Goal: Find specific page/section: Find specific page/section

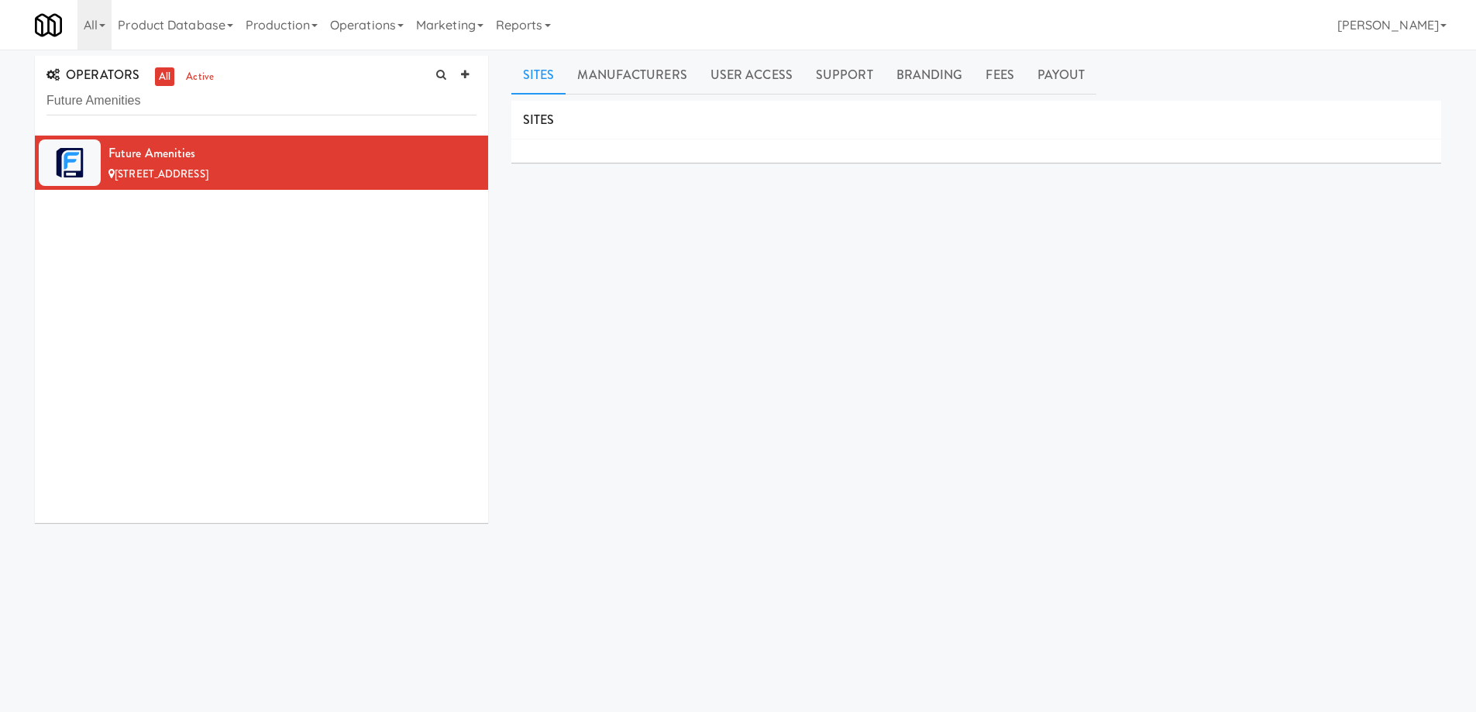
click at [211, 112] on input "Future Amenities" at bounding box center [261, 101] width 430 height 29
click at [211, 105] on input "Future Amenities" at bounding box center [261, 101] width 430 height 29
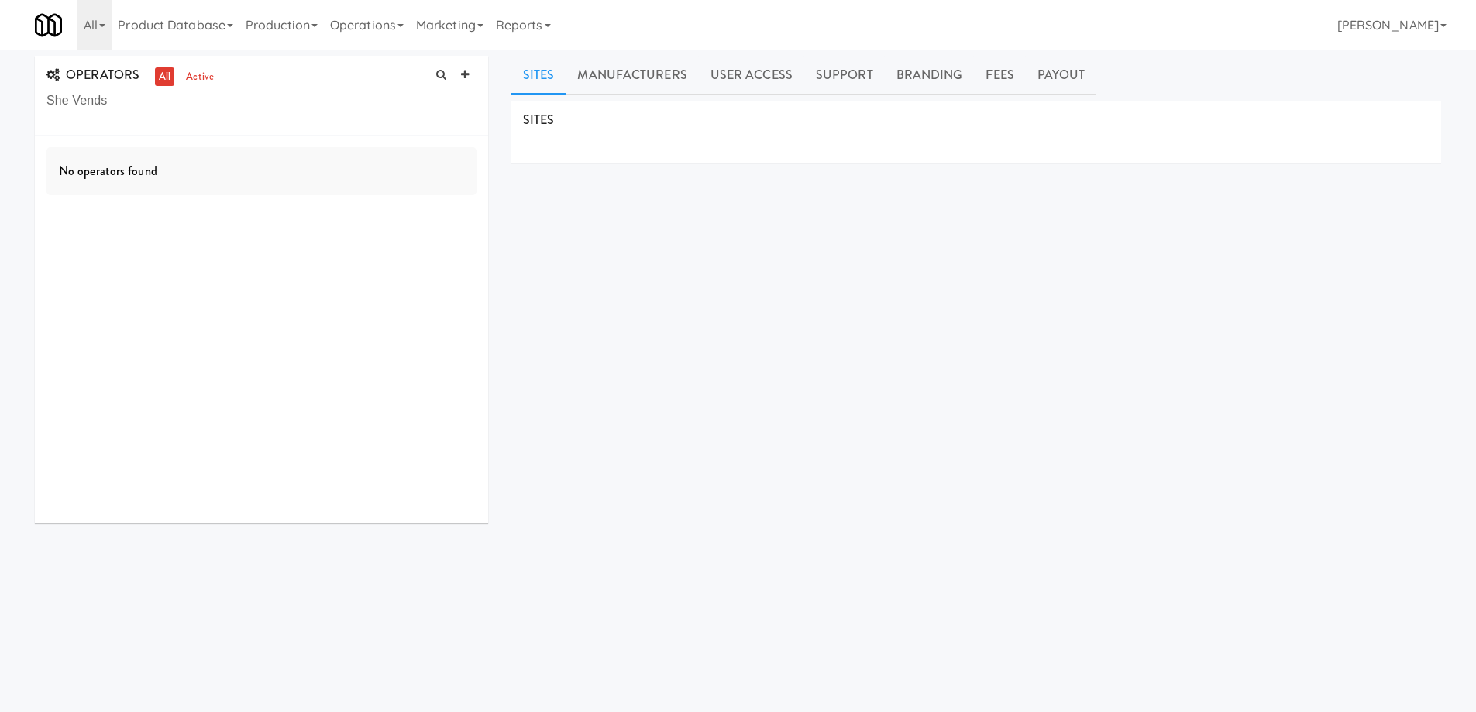
click at [54, 101] on input "She Vends" at bounding box center [261, 101] width 430 height 29
click at [49, 100] on input "She Vends" at bounding box center [261, 101] width 430 height 29
type input "She Vends"
click at [131, 106] on input "She Vends" at bounding box center [261, 101] width 430 height 29
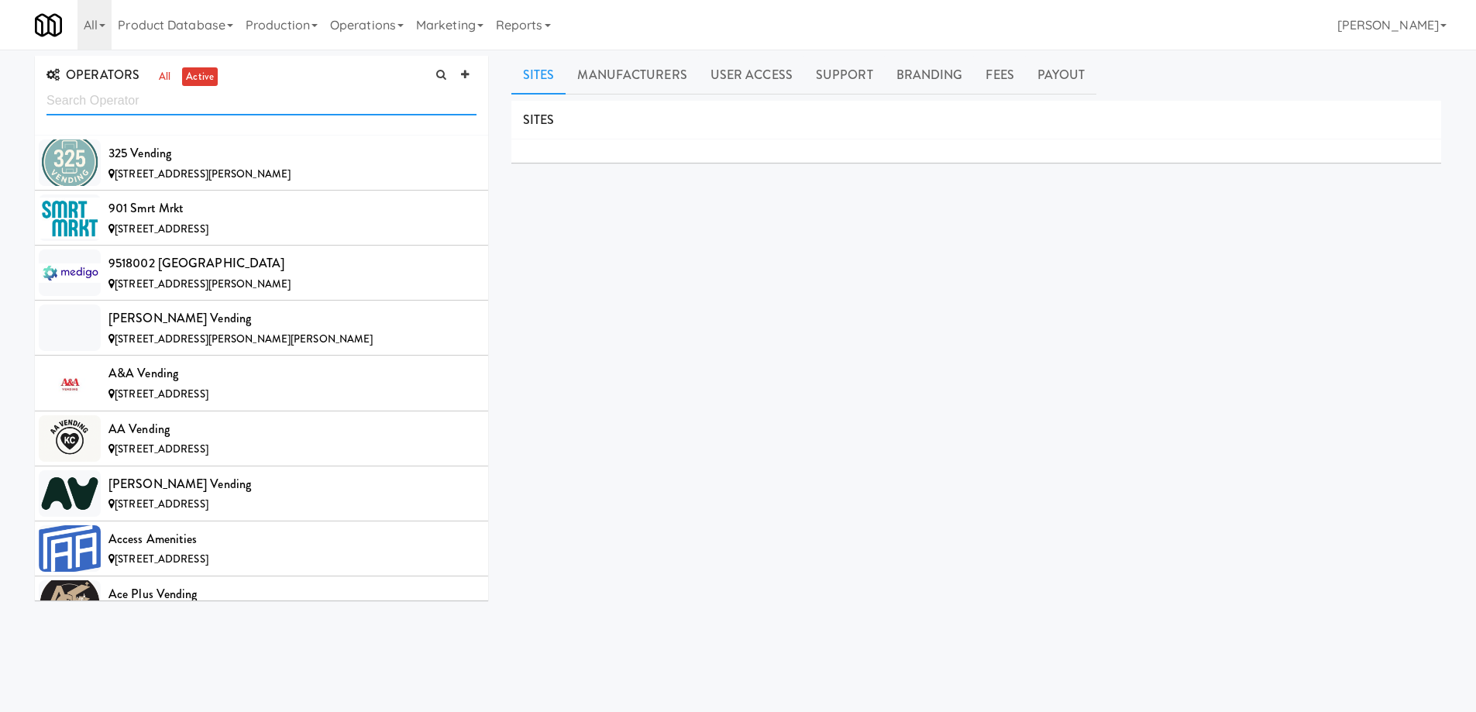
scroll to position [5357, 0]
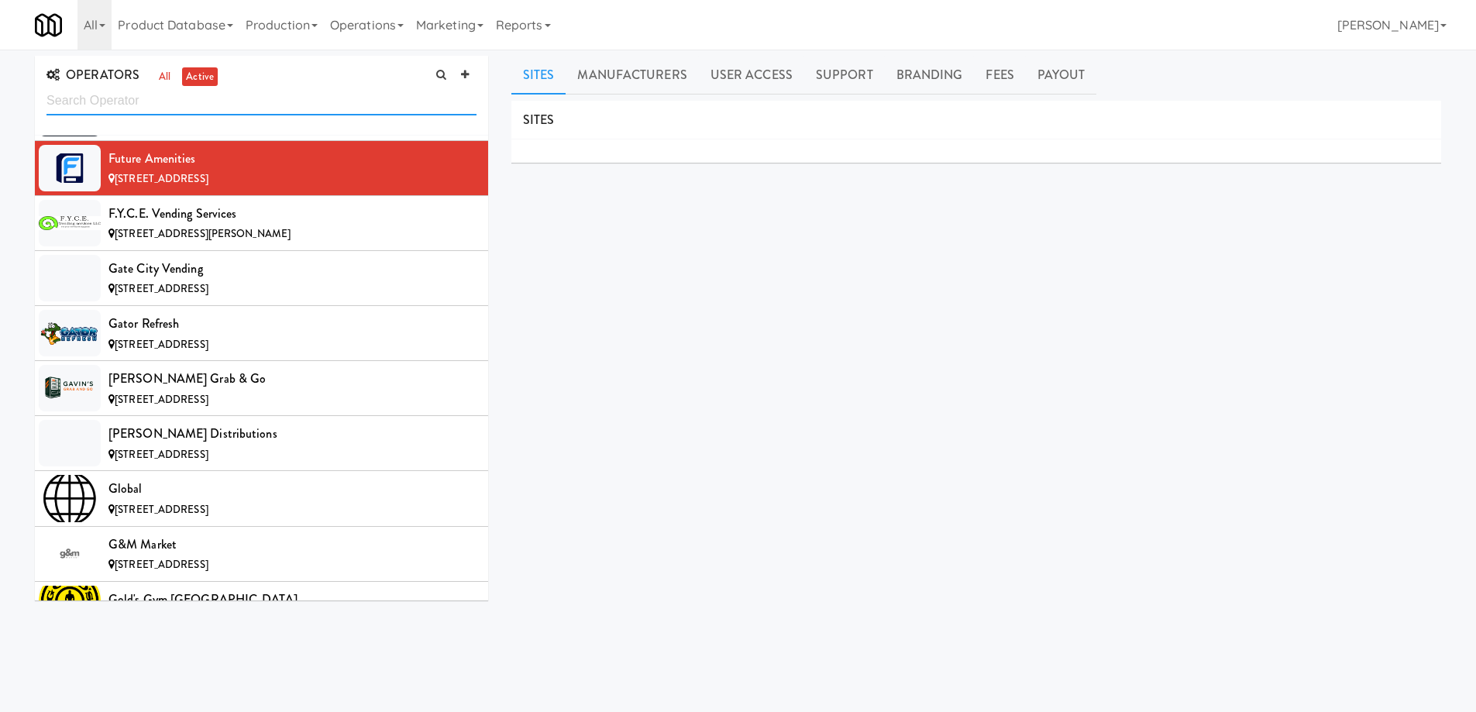
click at [134, 100] on input "text" at bounding box center [261, 101] width 430 height 29
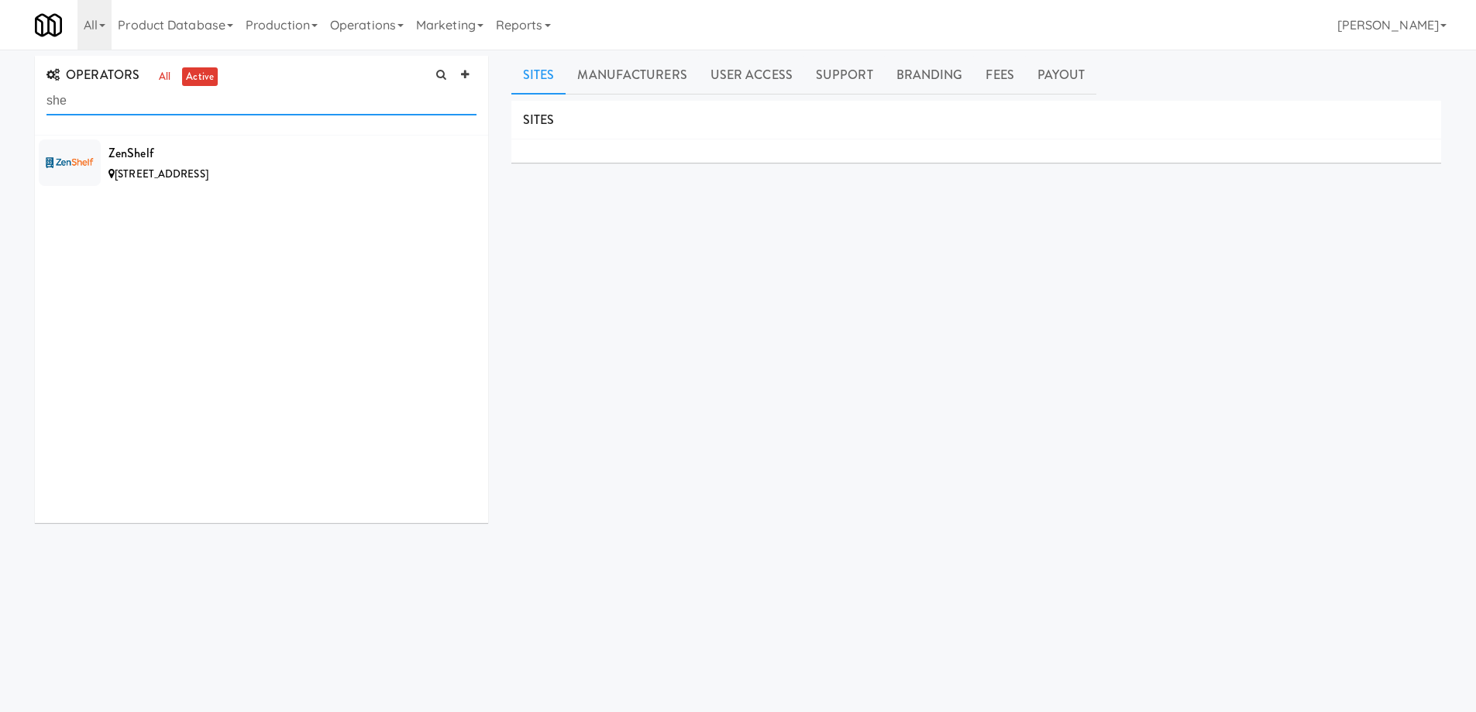
scroll to position [0, 0]
type input "she ve"
click at [156, 80] on link "all" at bounding box center [164, 76] width 19 height 19
click at [93, 104] on input "she ve" at bounding box center [261, 101] width 430 height 29
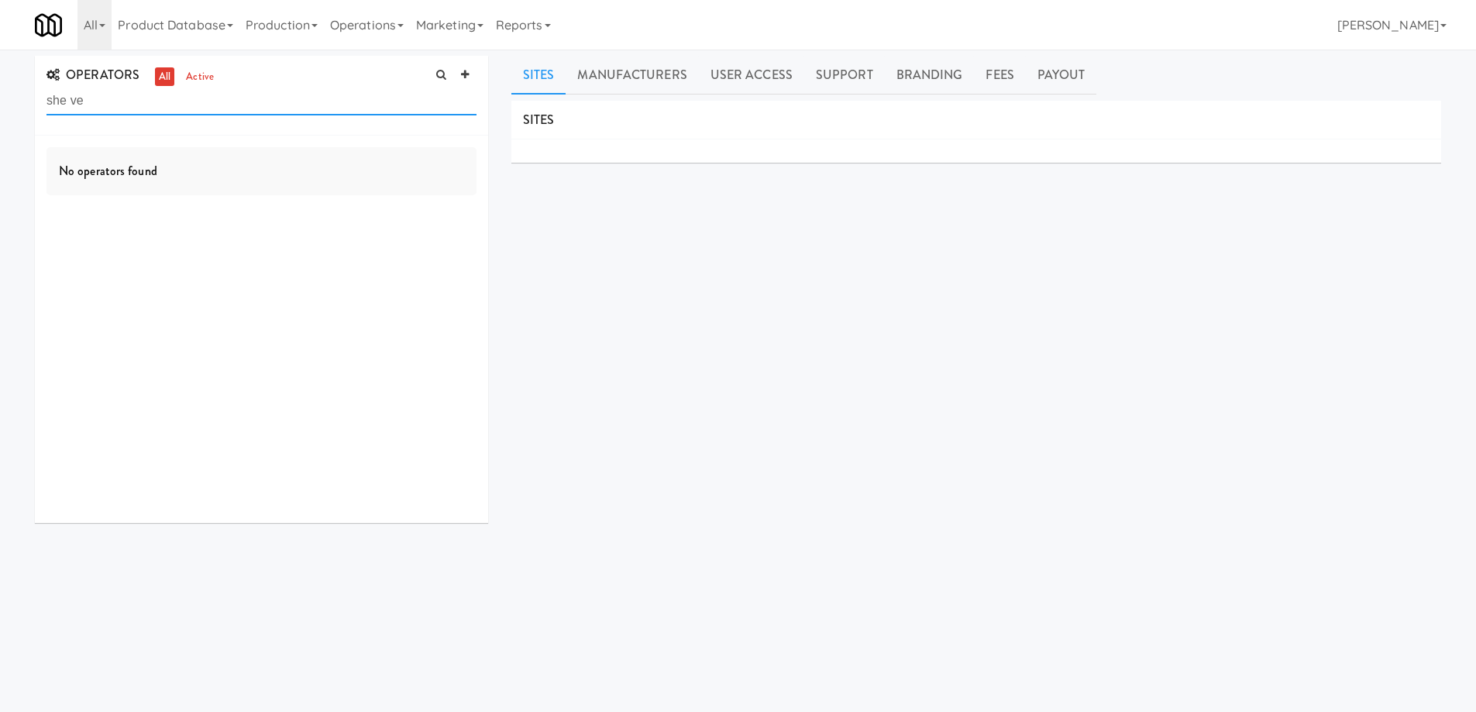
click at [93, 104] on input "she ve" at bounding box center [261, 101] width 430 height 29
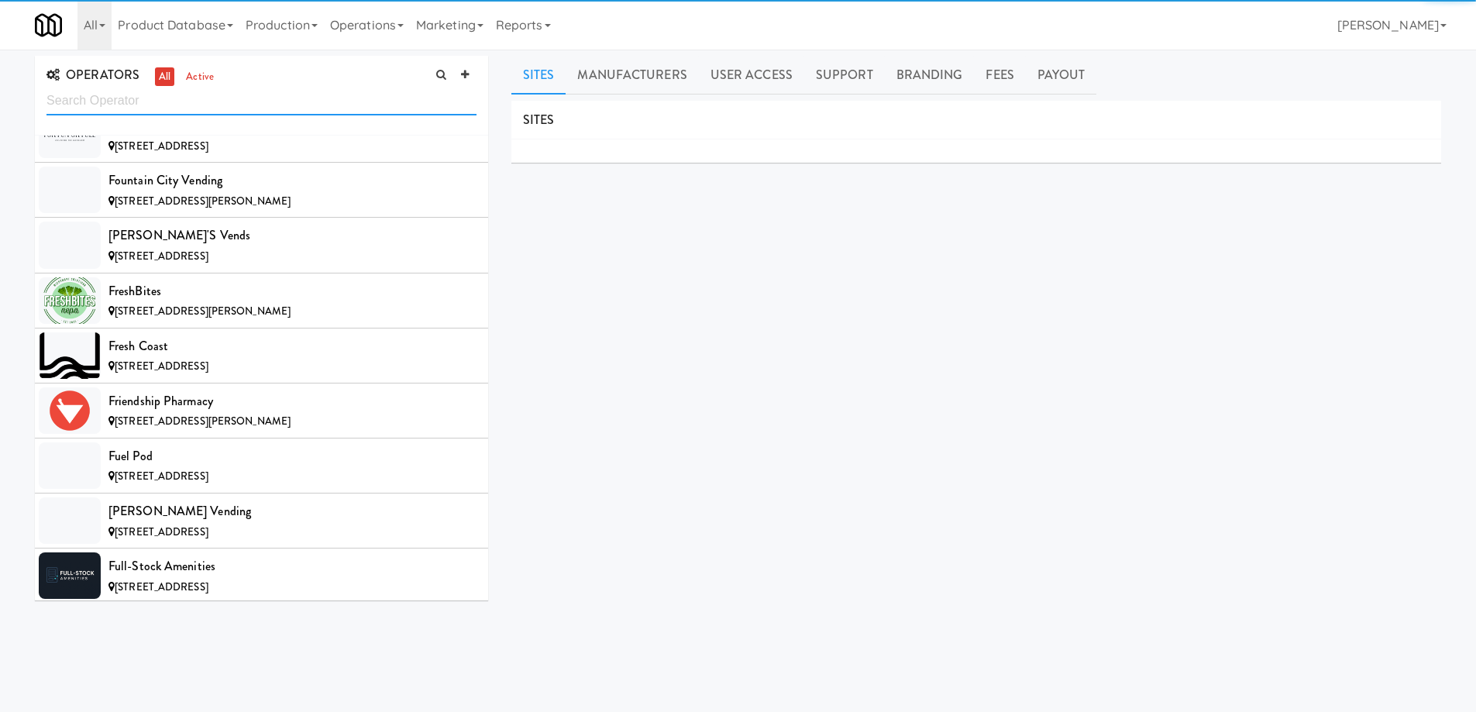
scroll to position [5632, 0]
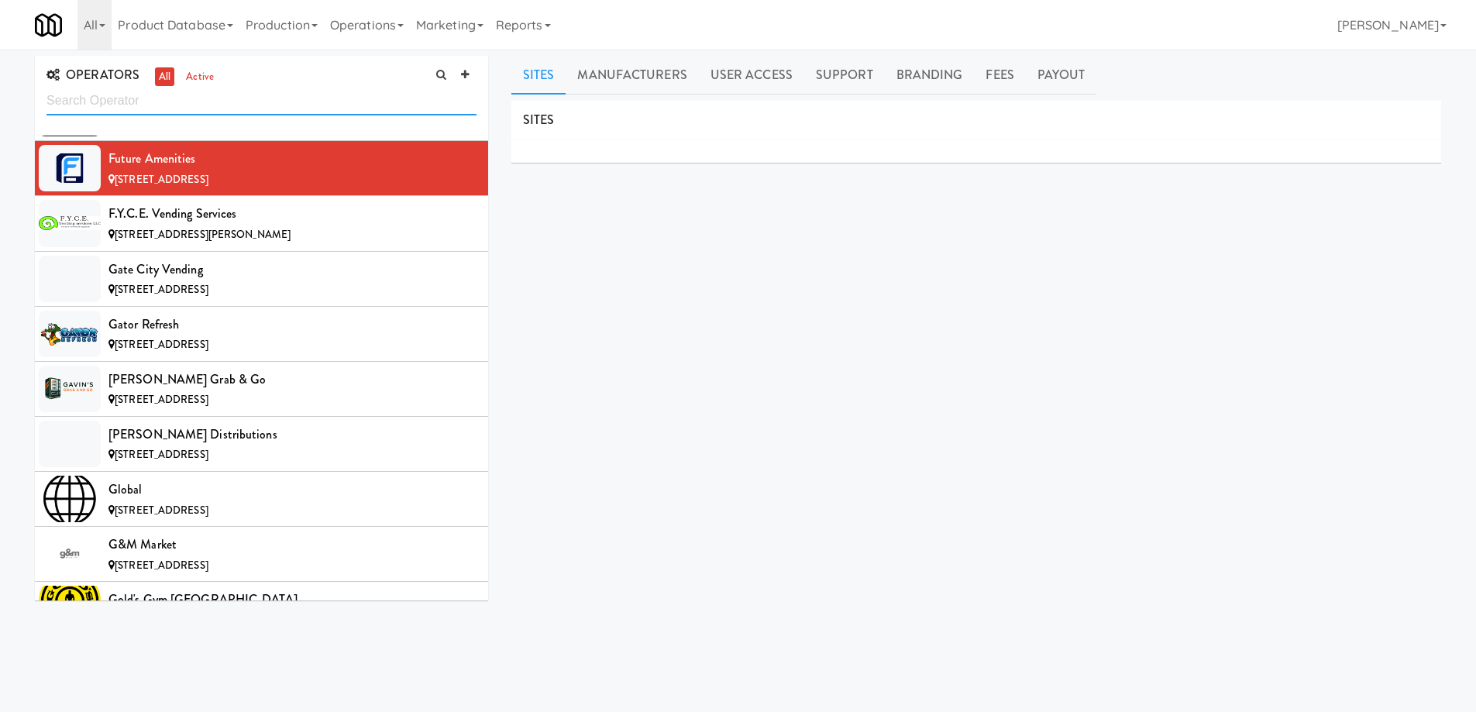
click at [249, 102] on input "text" at bounding box center [261, 101] width 430 height 29
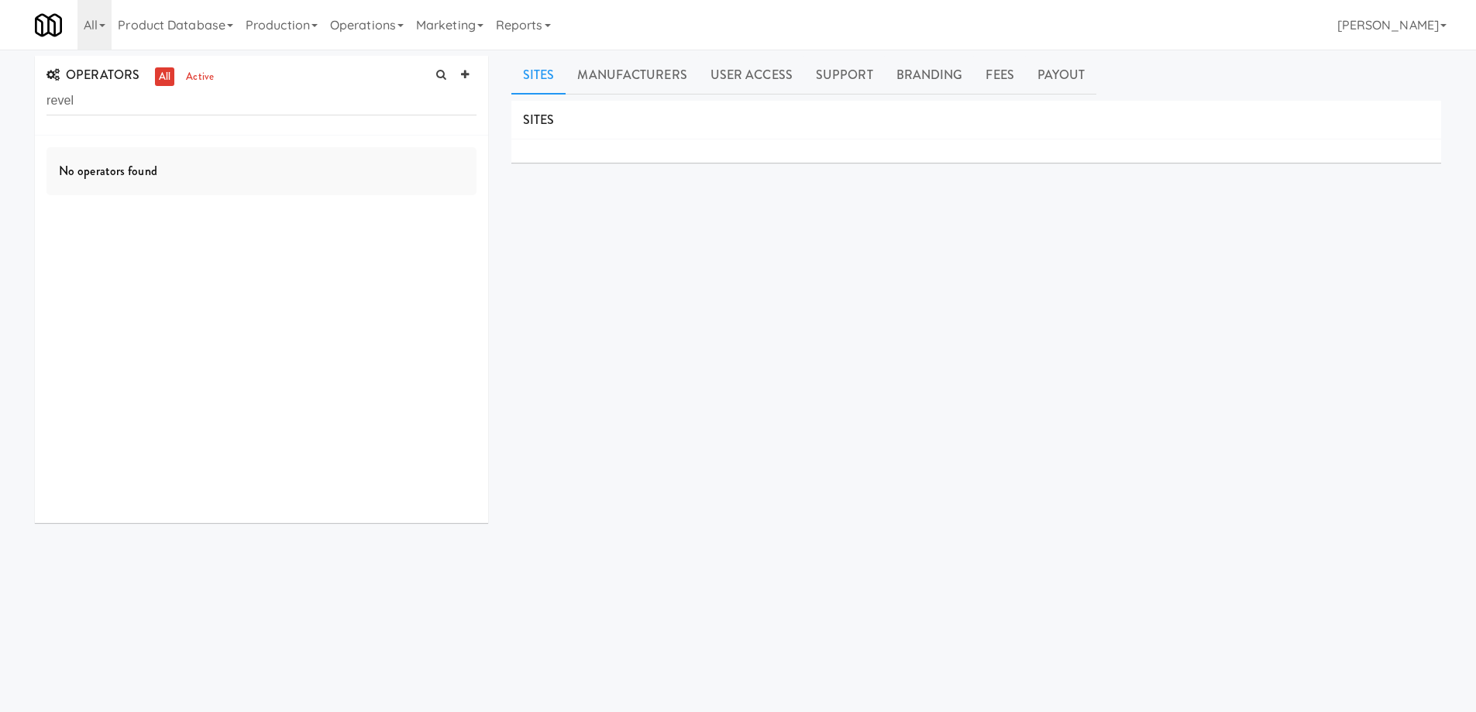
click at [46, 102] on div "OPERATORS all active revel" at bounding box center [261, 96] width 453 height 80
click at [46, 99] on input "revel" at bounding box center [261, 101] width 430 height 29
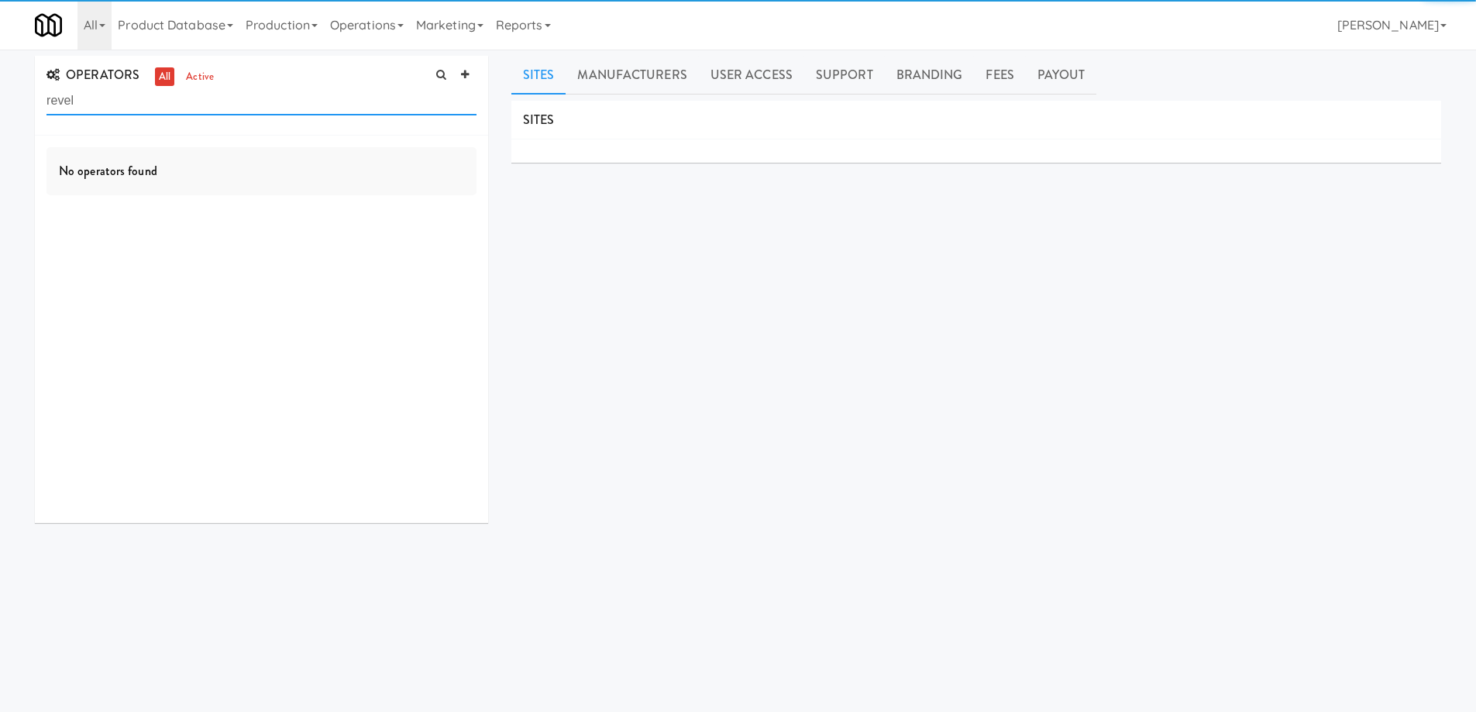
click at [111, 97] on input "revel" at bounding box center [261, 101] width 430 height 29
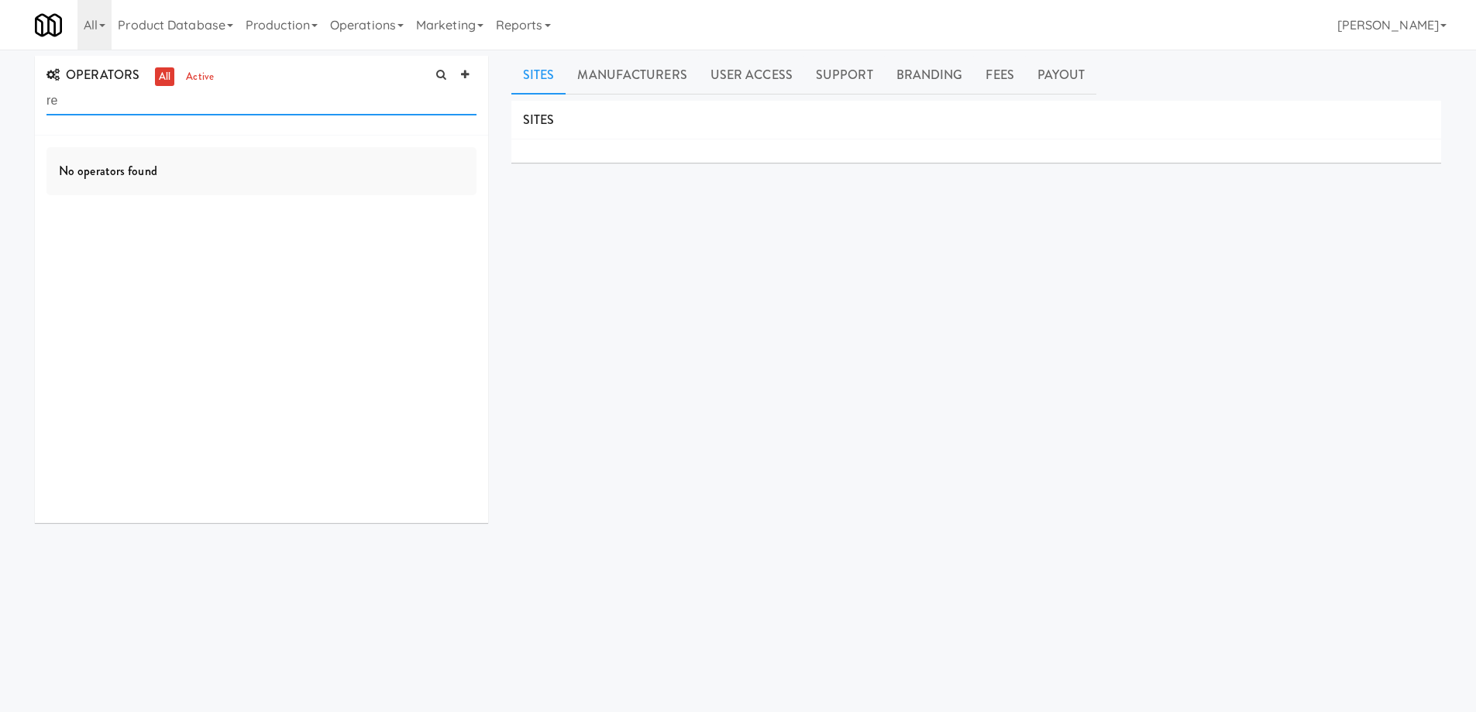
type input "r"
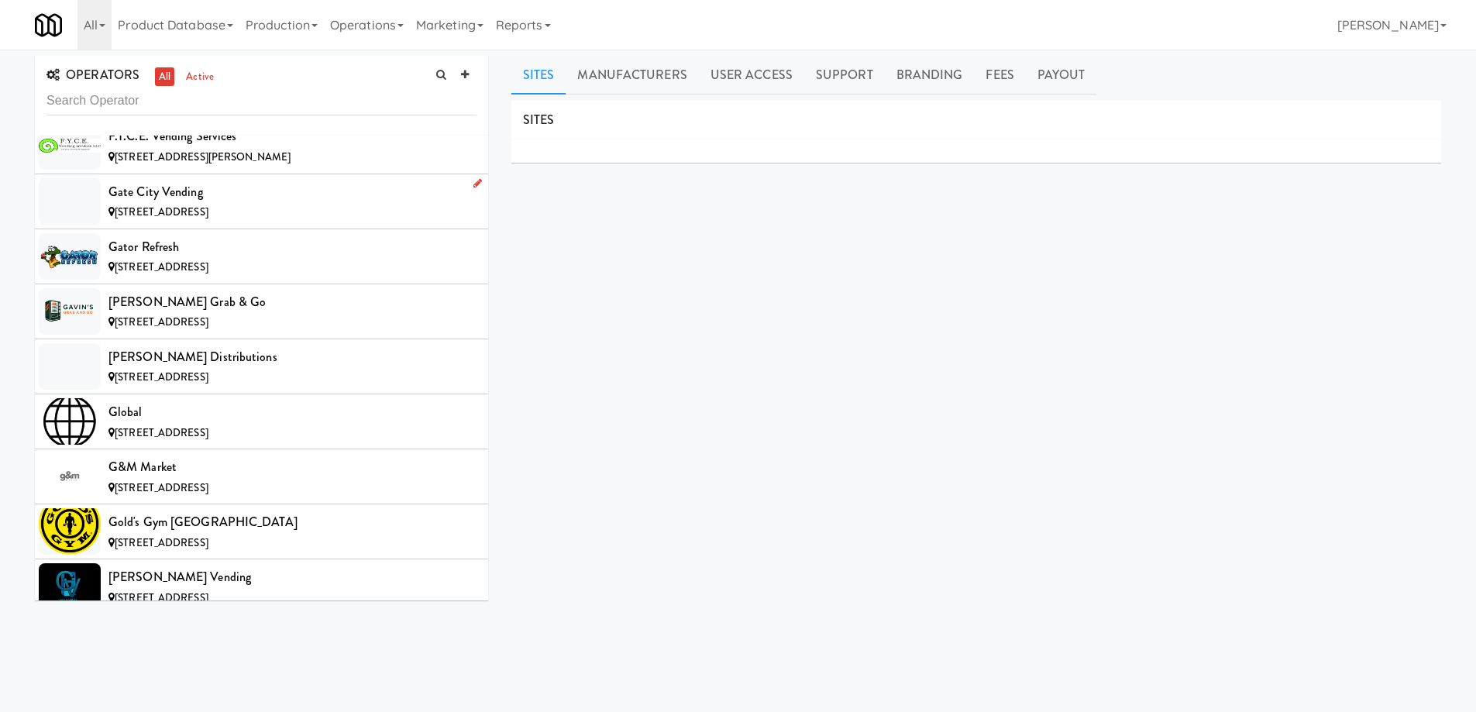
scroll to position [12182, 0]
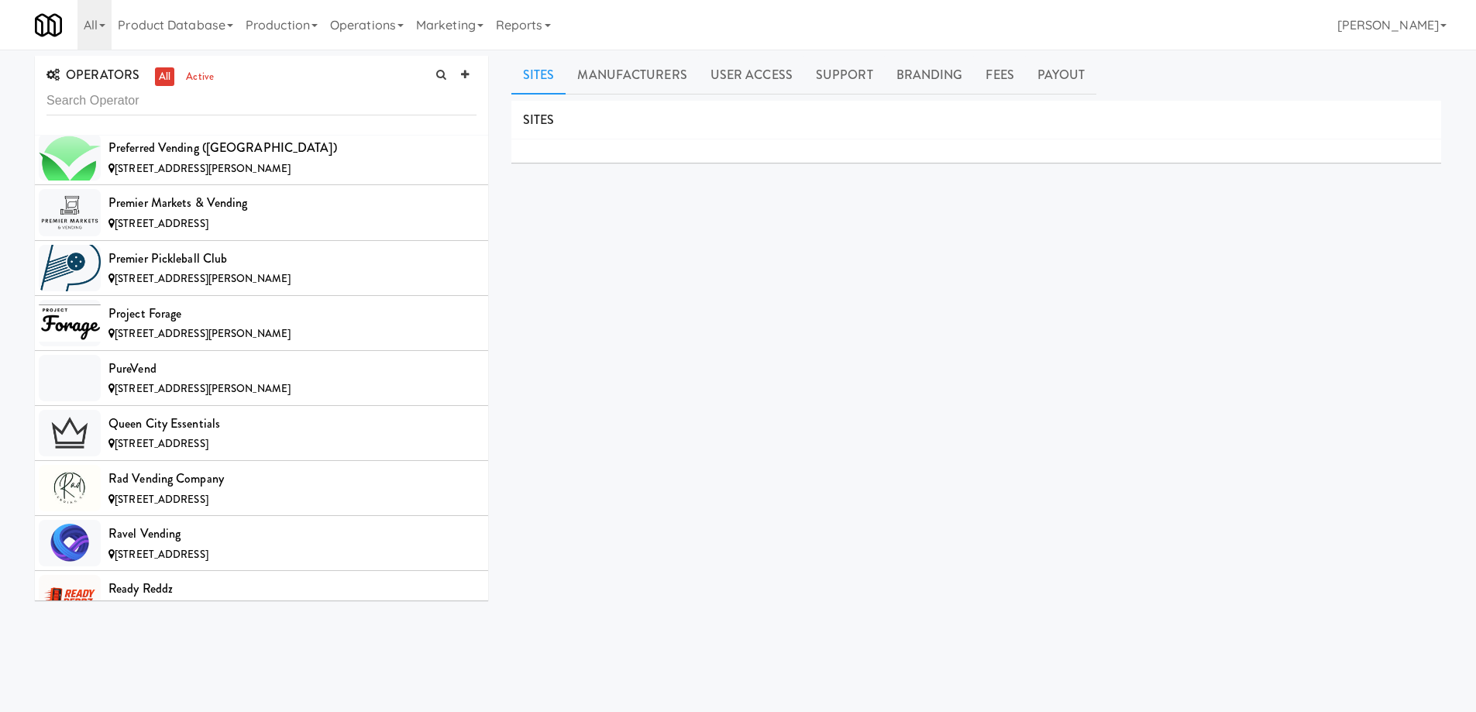
click at [724, 421] on div "SITES MANUFACTURERS Future Amenities USERS Name Company Registered Christy Bell…" at bounding box center [975, 391] width 929 height 581
click at [106, 104] on input "text" at bounding box center [261, 101] width 430 height 29
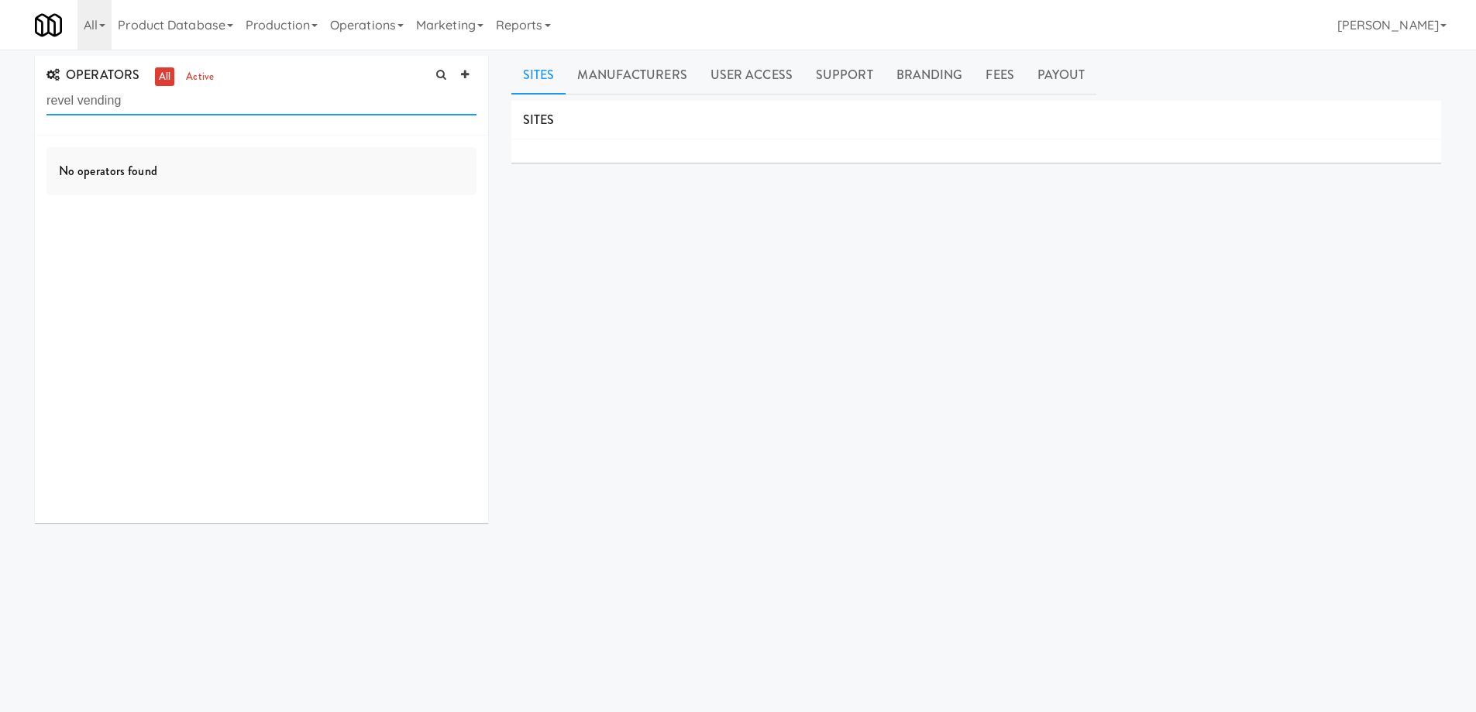
click at [106, 102] on input "revel vending" at bounding box center [261, 101] width 430 height 29
type input "ravel"
click at [306, 165] on div "2000 Brentwood Rd, Raleigh NC" at bounding box center [292, 174] width 368 height 19
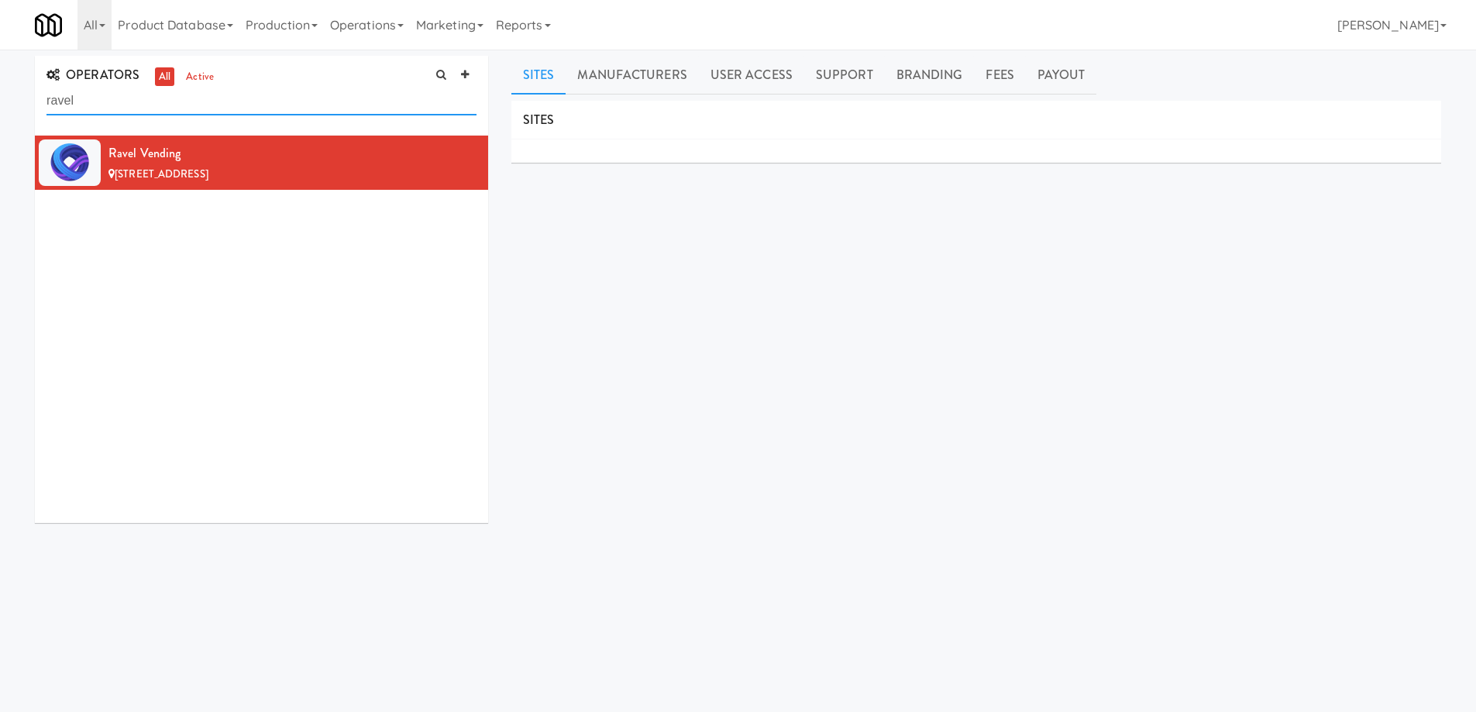
click at [214, 100] on input "ravel" at bounding box center [261, 101] width 430 height 29
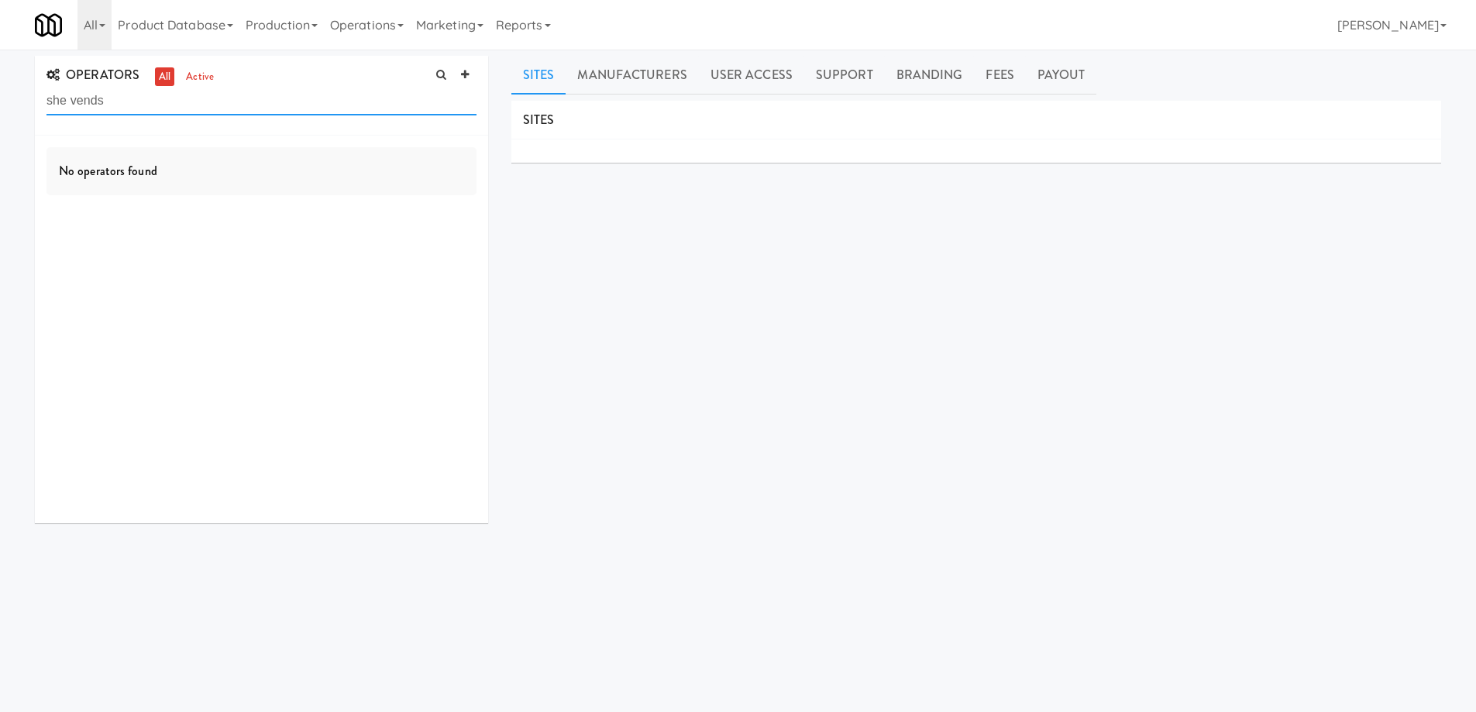
click at [136, 95] on input "she vends" at bounding box center [261, 101] width 430 height 29
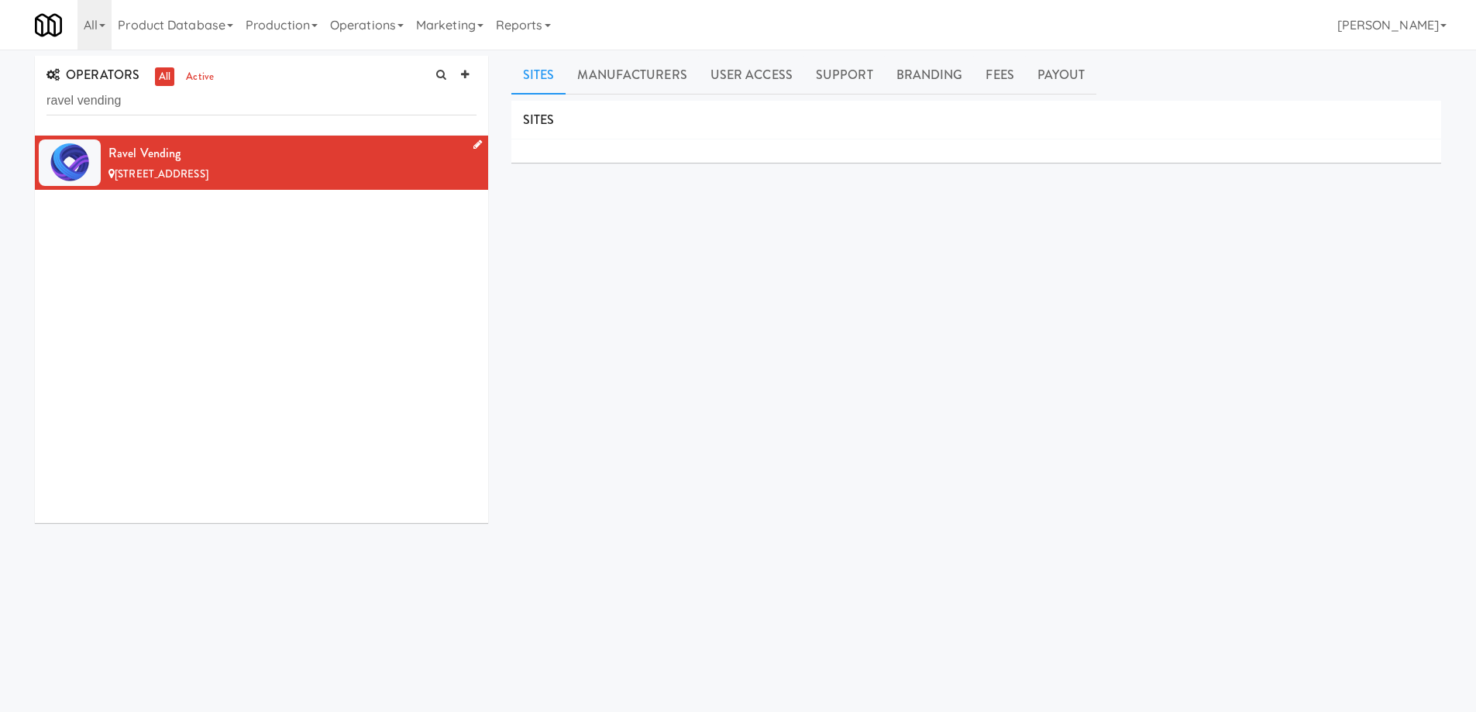
click at [342, 162] on div "Ravel Vending" at bounding box center [292, 153] width 368 height 23
click at [630, 333] on div "SITES MANUFACTURERS Ravel Vending USERS Name Company Registered Grant Oladipo N…" at bounding box center [975, 391] width 929 height 581
click at [624, 338] on div "SITES MANUFACTURERS Ravel Vending USERS Name Company Registered Grant Oladipo N…" at bounding box center [975, 391] width 929 height 581
click at [247, 100] on input "ravel vending" at bounding box center [261, 101] width 430 height 29
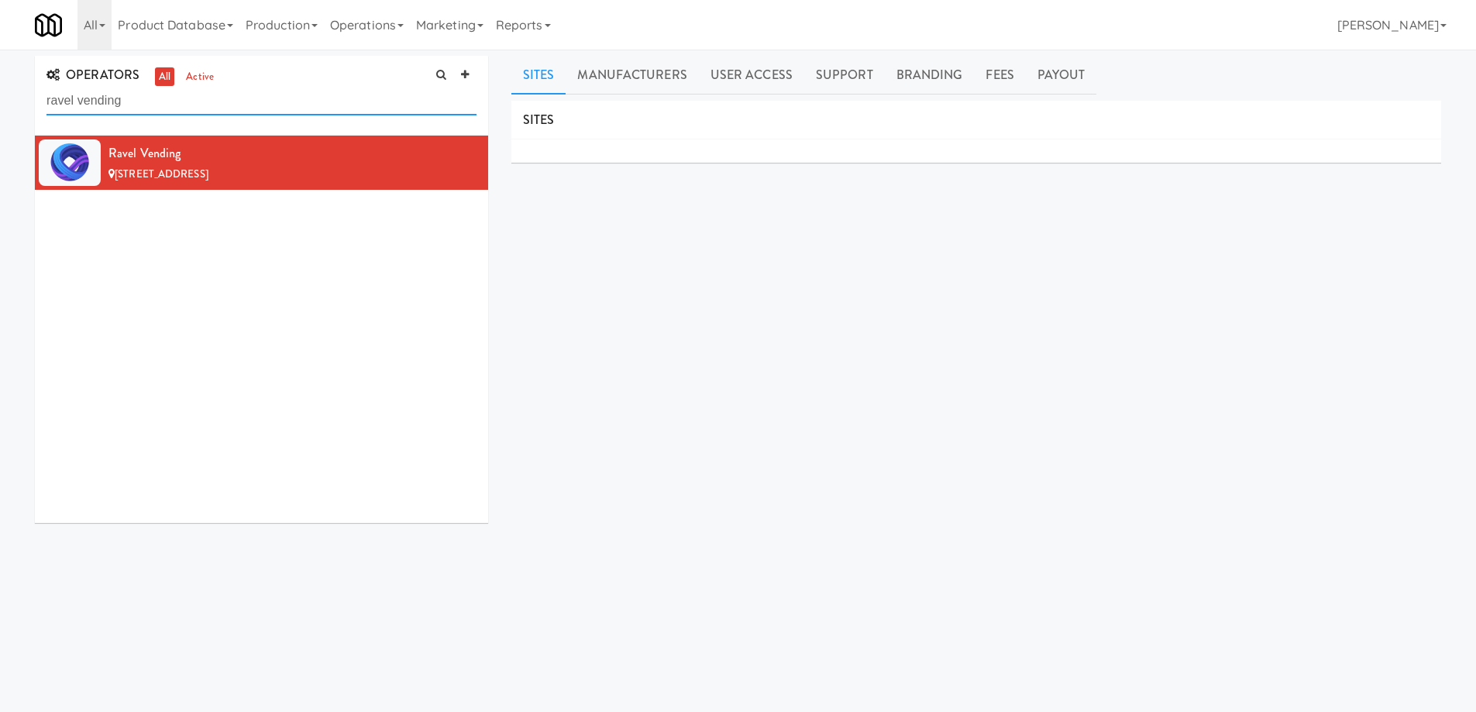
click at [247, 100] on input "ravel vending" at bounding box center [261, 101] width 430 height 29
paste input "[PERSON_NAME]"
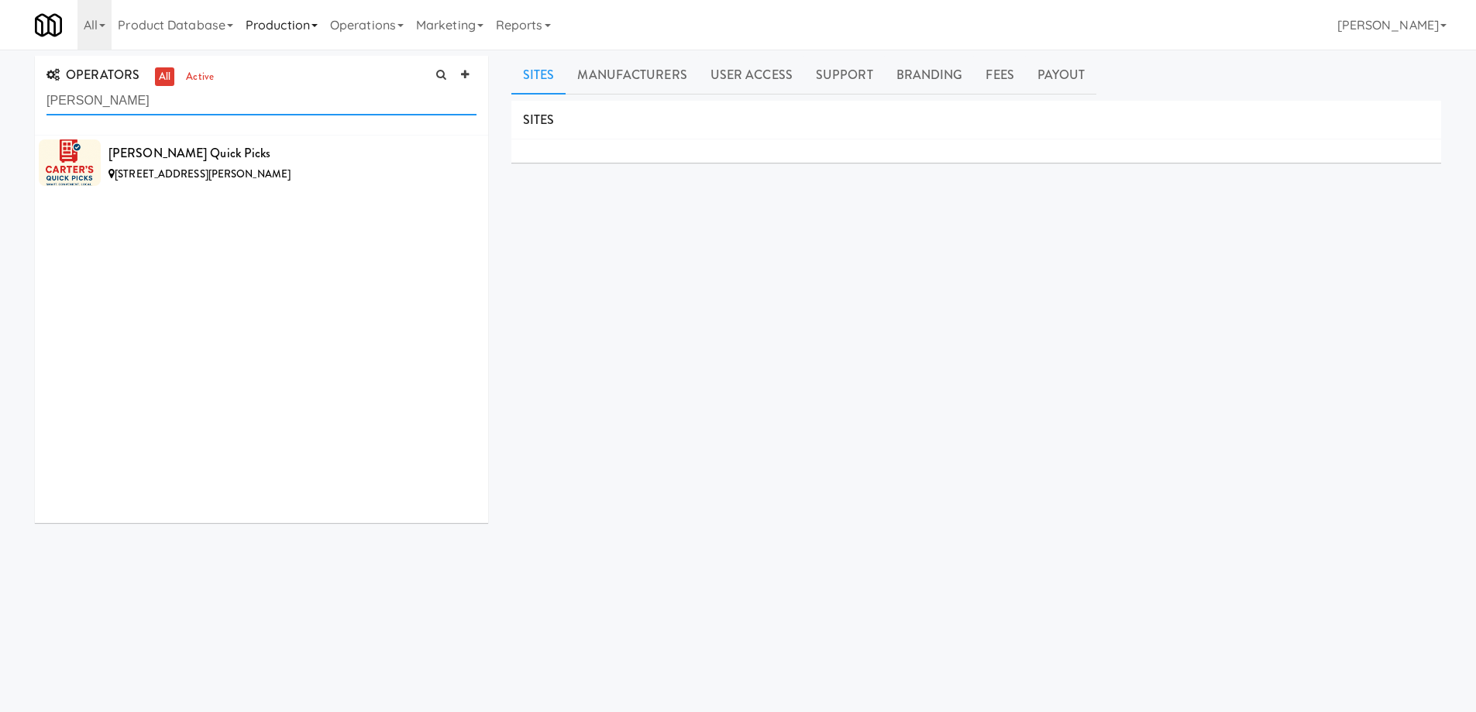
type input "[PERSON_NAME]"
click at [330, 163] on div "[PERSON_NAME] Quick Picks" at bounding box center [292, 153] width 368 height 23
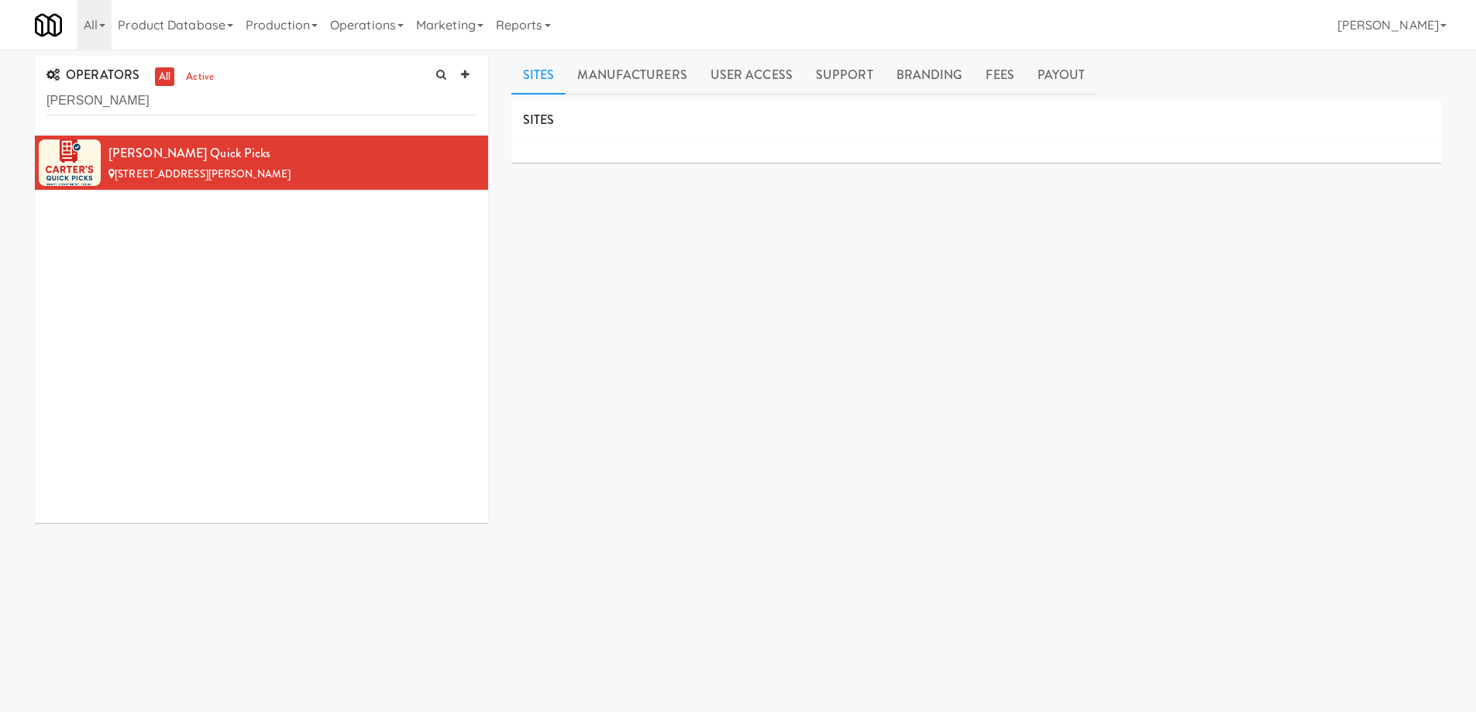
drag, startPoint x: 382, startPoint y: 160, endPoint x: 379, endPoint y: 117, distance: 42.7
click at [382, 159] on div "[PERSON_NAME] Quick Picks" at bounding box center [292, 153] width 368 height 23
click at [622, 310] on div "SITES MANUFACTURERS [PERSON_NAME] Quick Picks USERS Name Company Registered [PE…" at bounding box center [975, 391] width 929 height 581
click at [338, 142] on div "[PERSON_NAME] Quick Picks" at bounding box center [292, 153] width 368 height 23
click at [230, 107] on input "[PERSON_NAME]" at bounding box center [261, 101] width 430 height 29
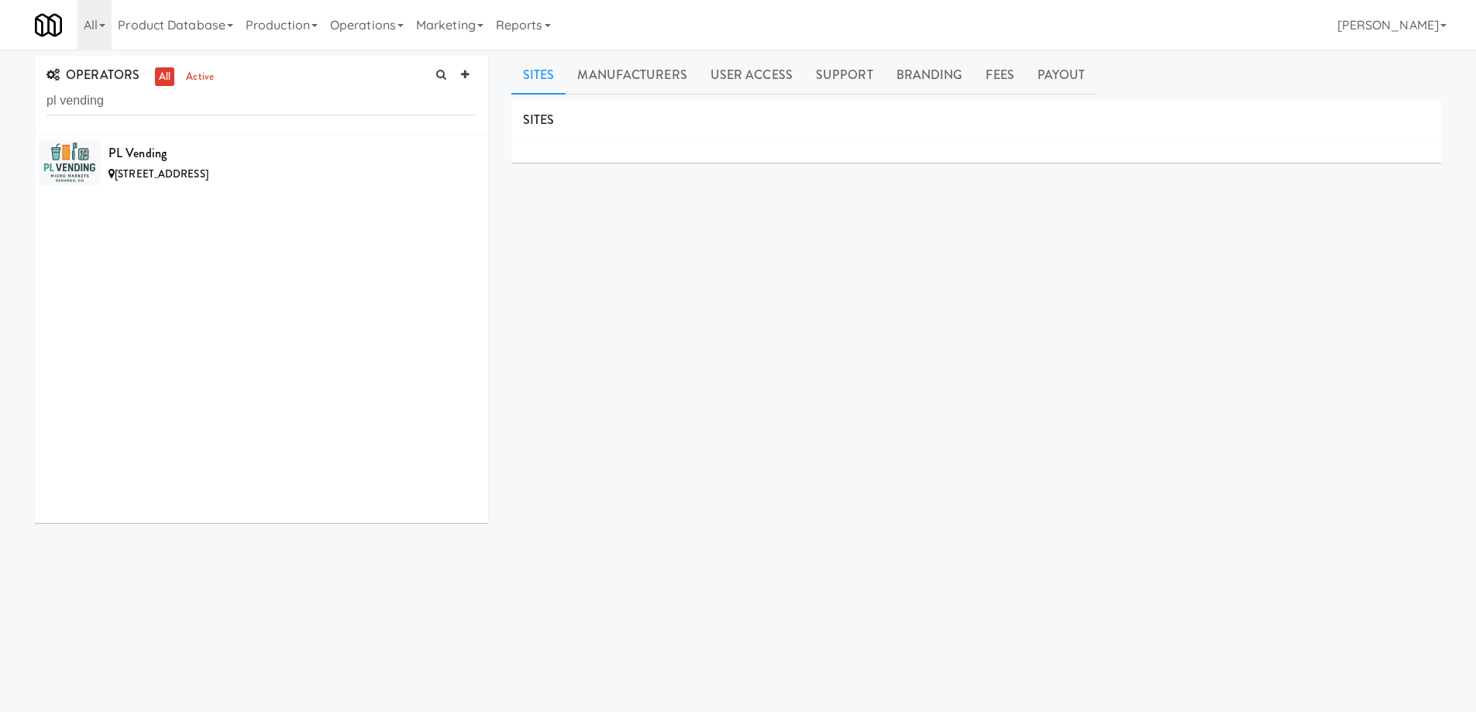
click at [655, 328] on div "SITES MANUFACTURERS [PERSON_NAME] Quick Picks USERS Name Company Registered [PE…" at bounding box center [975, 391] width 929 height 581
click at [290, 156] on div "PL Vending" at bounding box center [292, 153] width 368 height 23
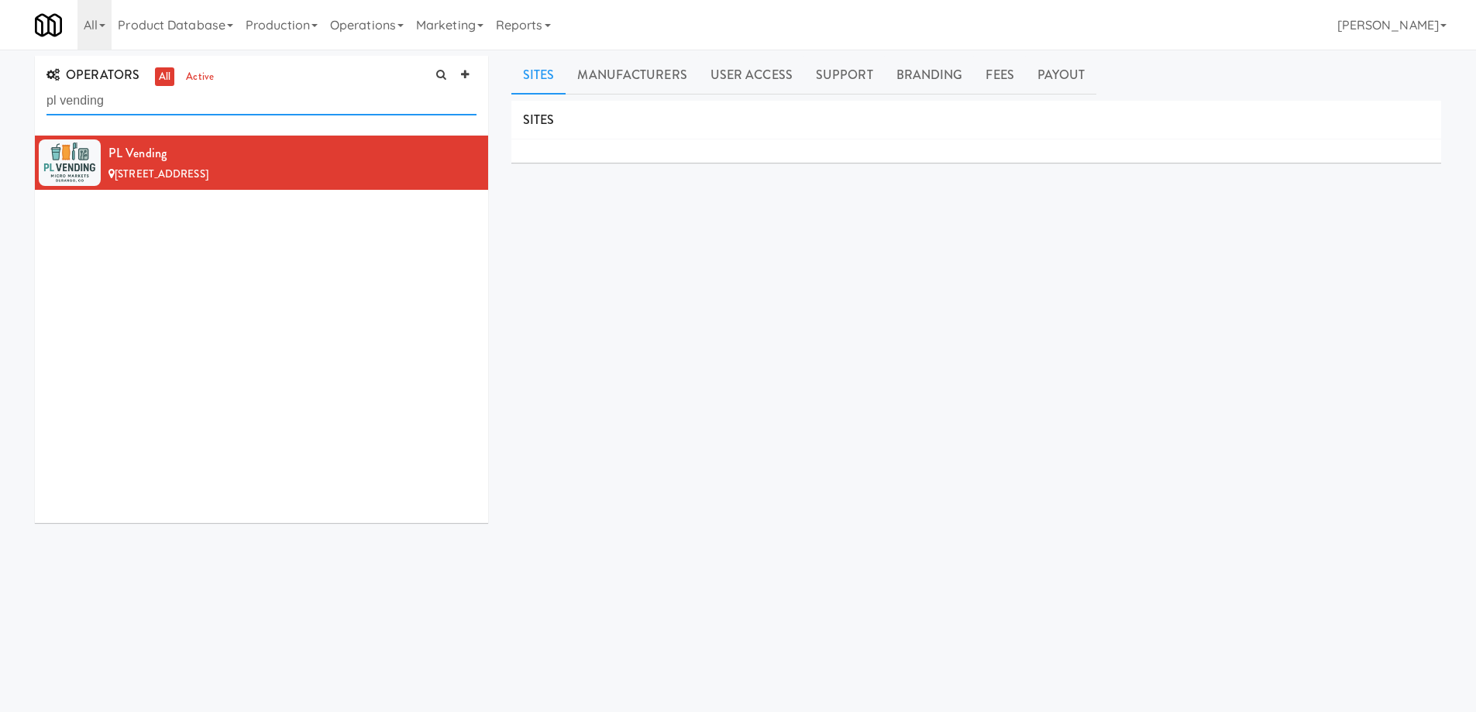
click at [233, 109] on input "pl vending" at bounding box center [261, 101] width 430 height 29
paste input "Perryloker"
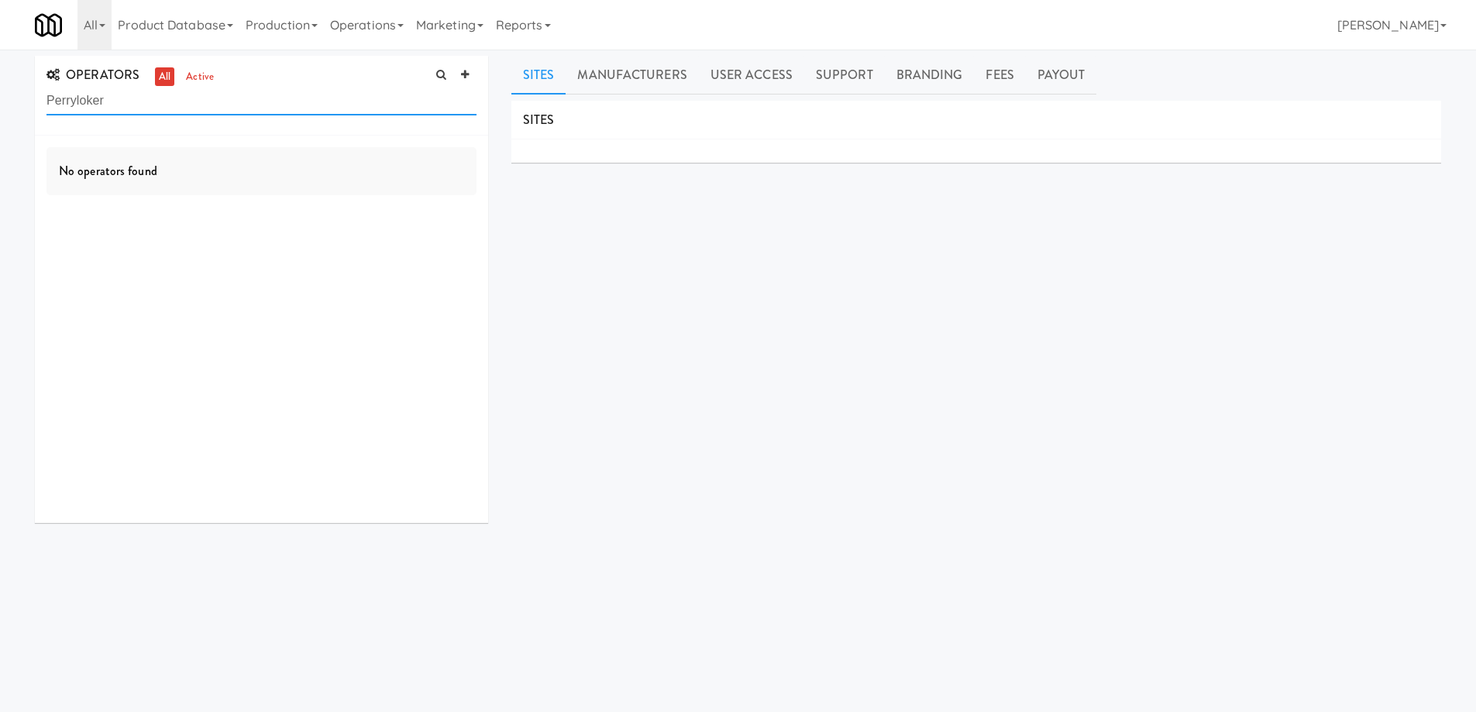
click at [169, 105] on input "Perryloker" at bounding box center [261, 101] width 430 height 29
paste input "L Vending"
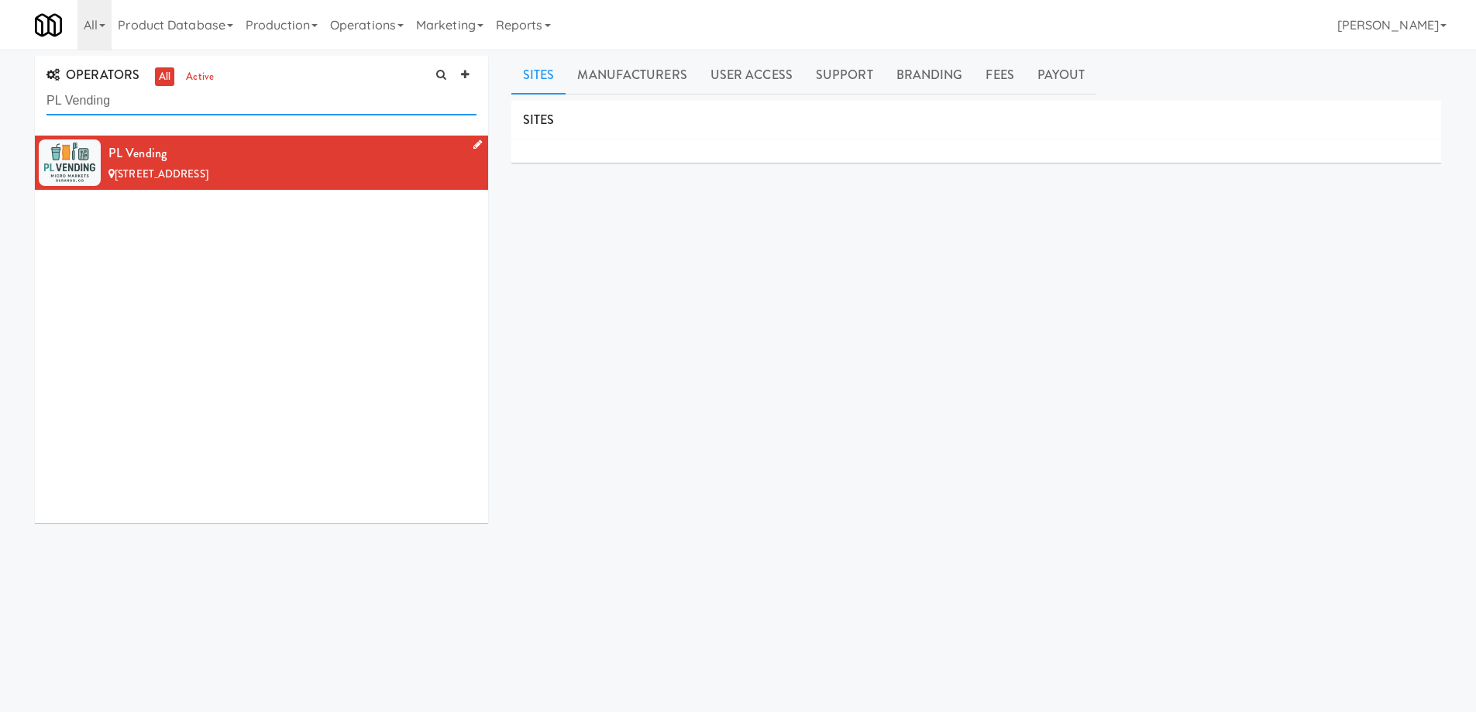
type input "PL Vending"
click at [277, 177] on div "[STREET_ADDRESS]" at bounding box center [292, 174] width 368 height 19
click at [638, 290] on div "SITES MANUFACTURERS PL Vending USERS Name Company Registered [PERSON_NAME] N/A …" at bounding box center [975, 391] width 929 height 581
click at [628, 287] on div "SITES MANUFACTURERS PL Vending USERS Name Company Registered [PERSON_NAME] N/A …" at bounding box center [975, 391] width 929 height 581
click at [335, 143] on div "PL Vending" at bounding box center [292, 153] width 368 height 23
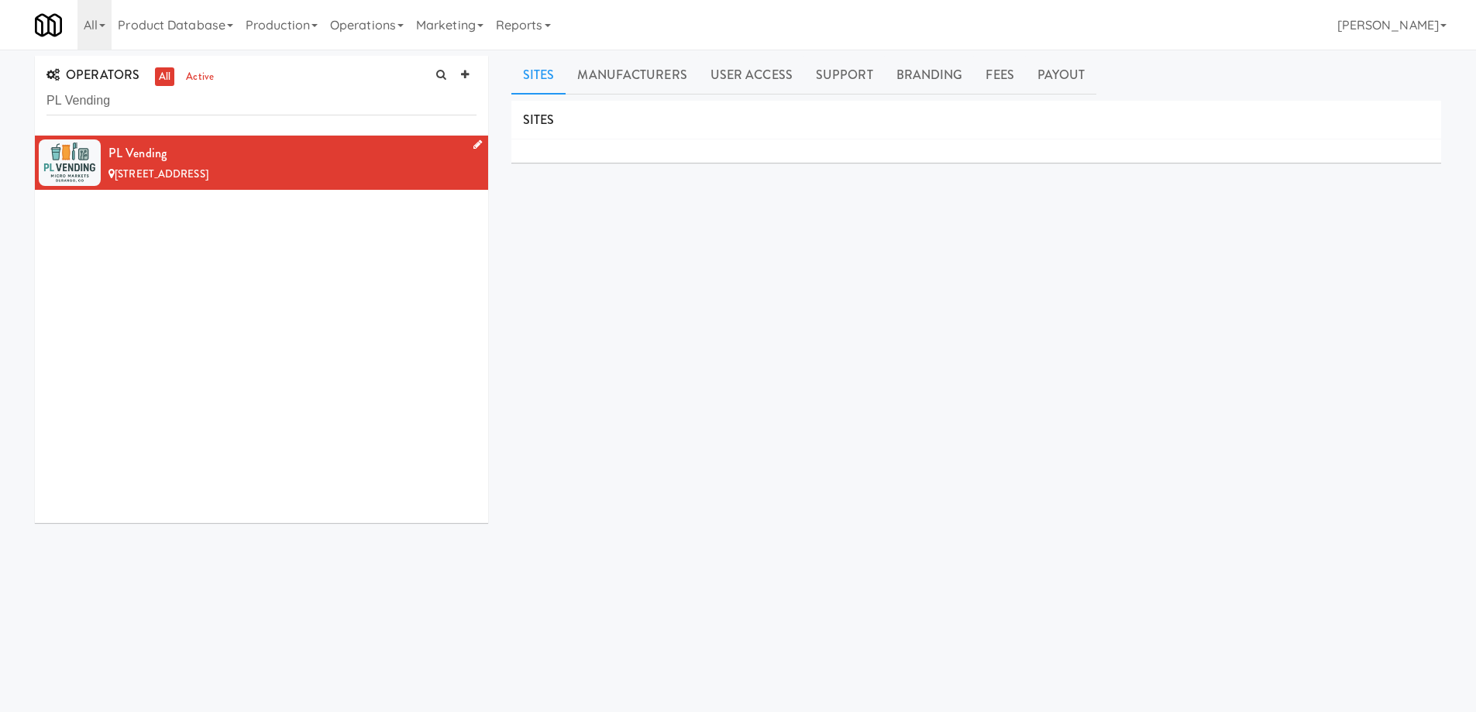
click at [292, 165] on div "[STREET_ADDRESS]" at bounding box center [292, 174] width 368 height 19
click at [615, 298] on div "SITES MANUFACTURERS PL Vending USERS Name Company Registered [PERSON_NAME] N/A …" at bounding box center [975, 391] width 929 height 581
